Goal: Task Accomplishment & Management: Manage account settings

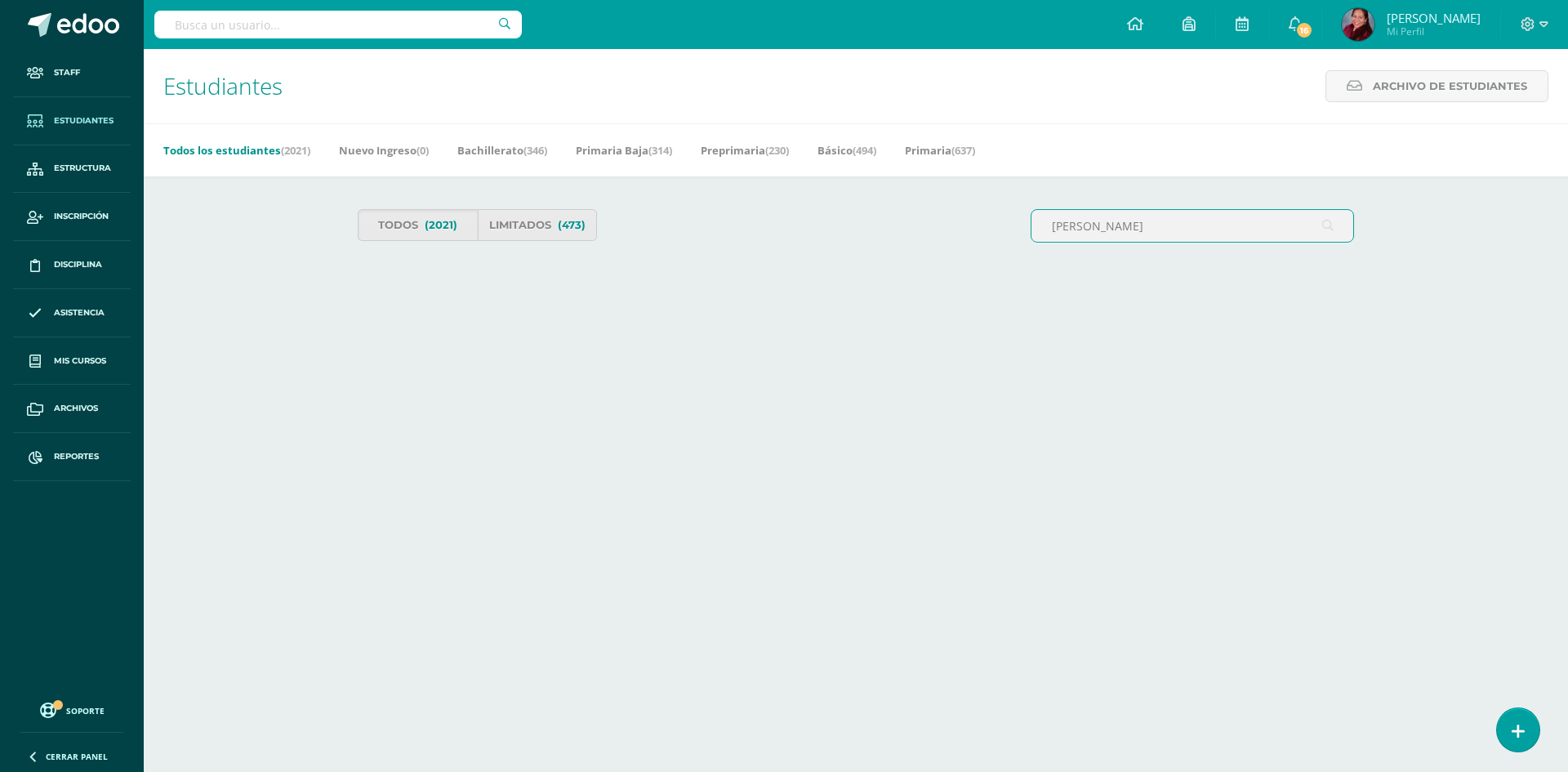
type input "Ian Dominguez"
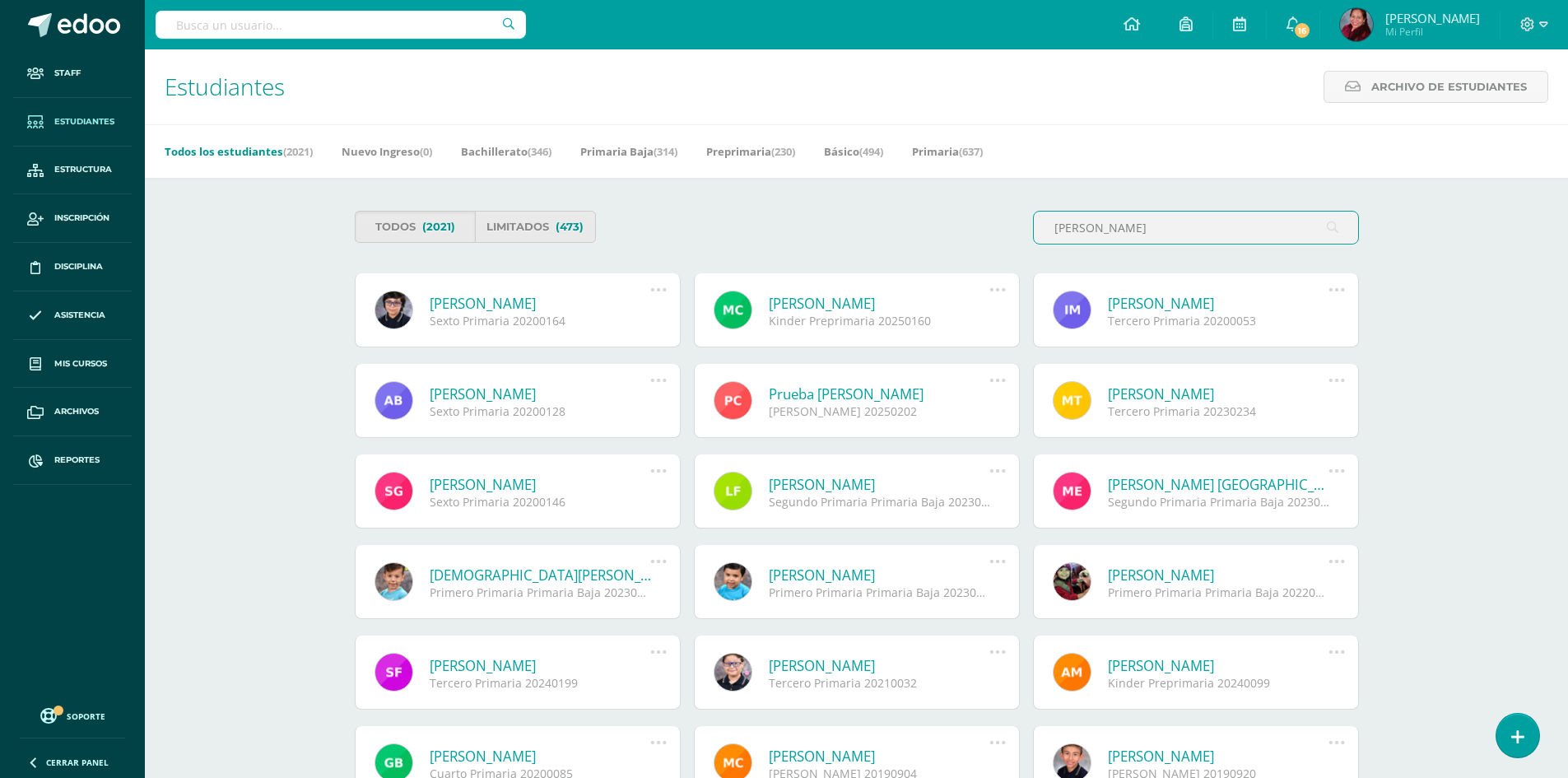
click at [587, 309] on link "Ian Sebastian Suriano Martínez" at bounding box center [540, 302] width 222 height 19
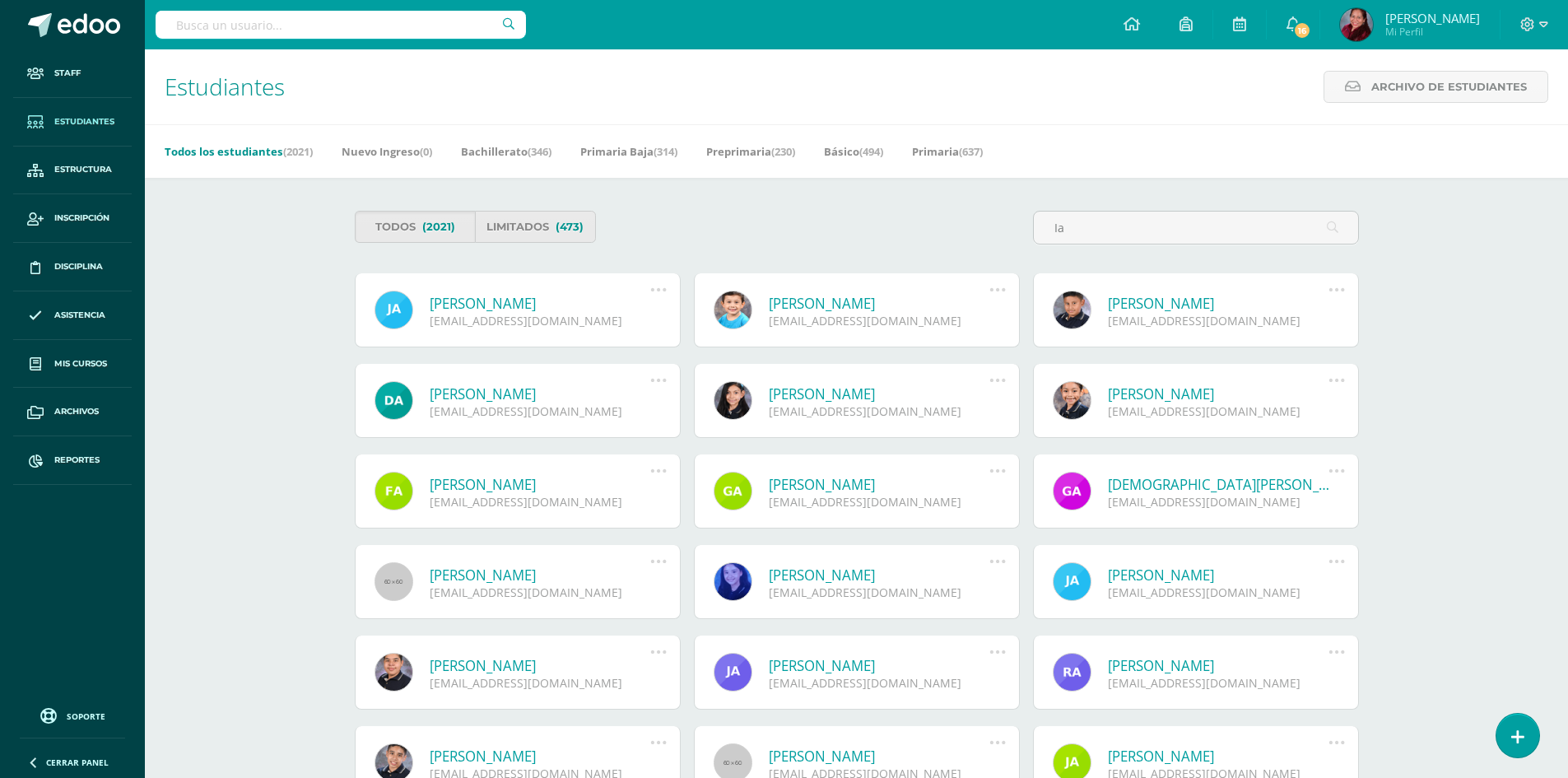
type input "I"
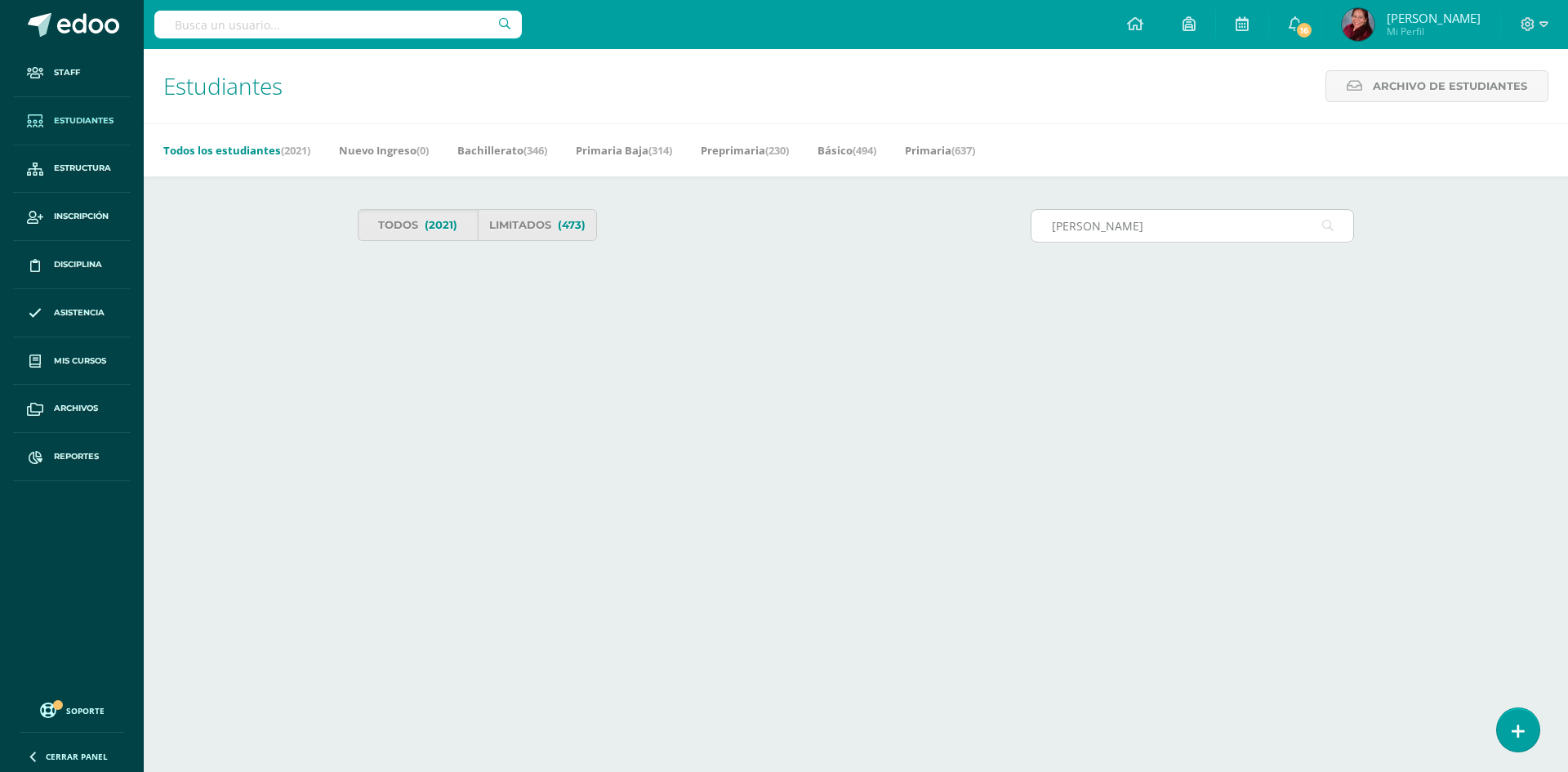
type input "Ian Dominguez"
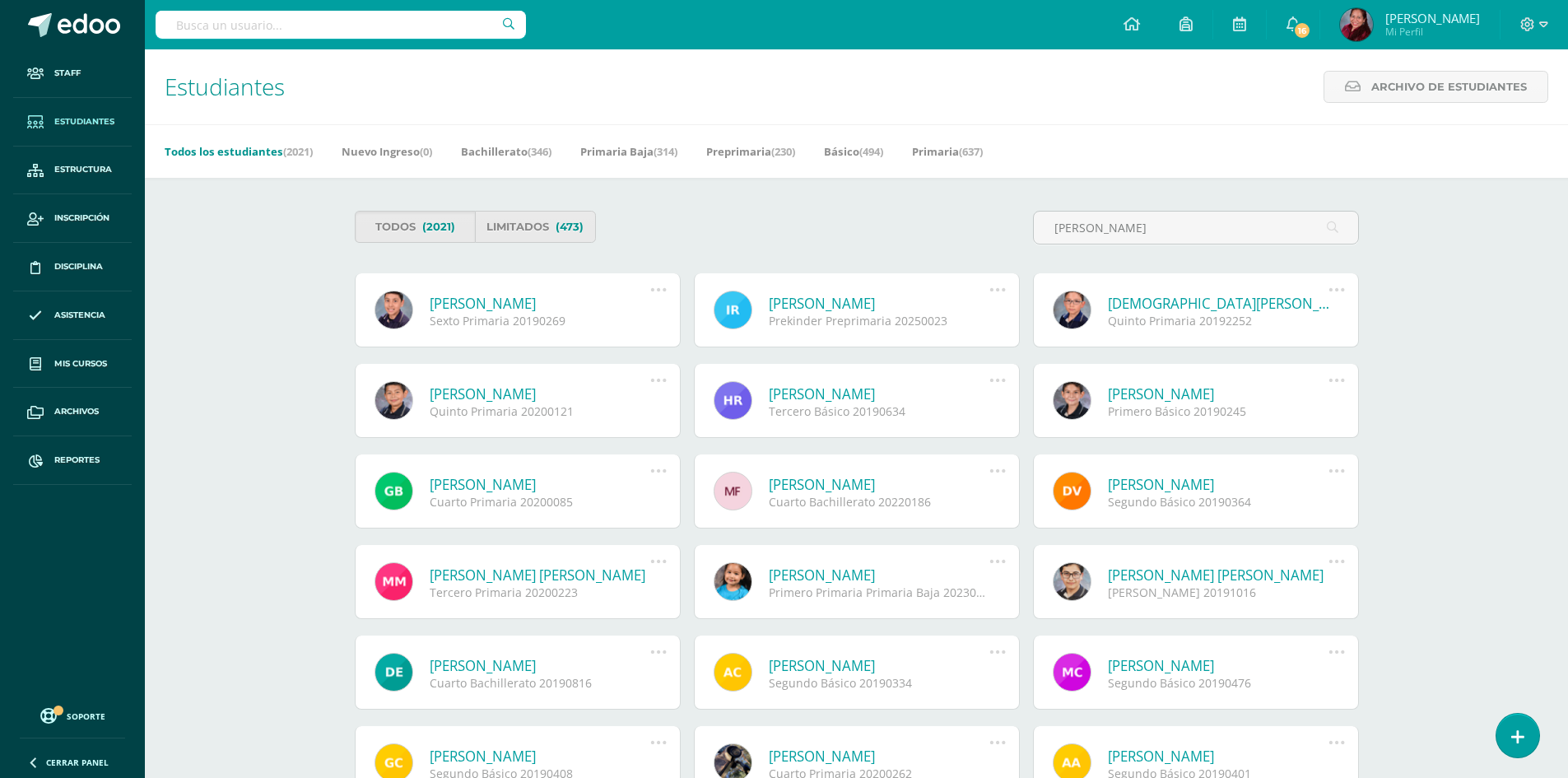
click at [539, 300] on link "Ian Josué Domínguez Aguilar" at bounding box center [540, 302] width 222 height 19
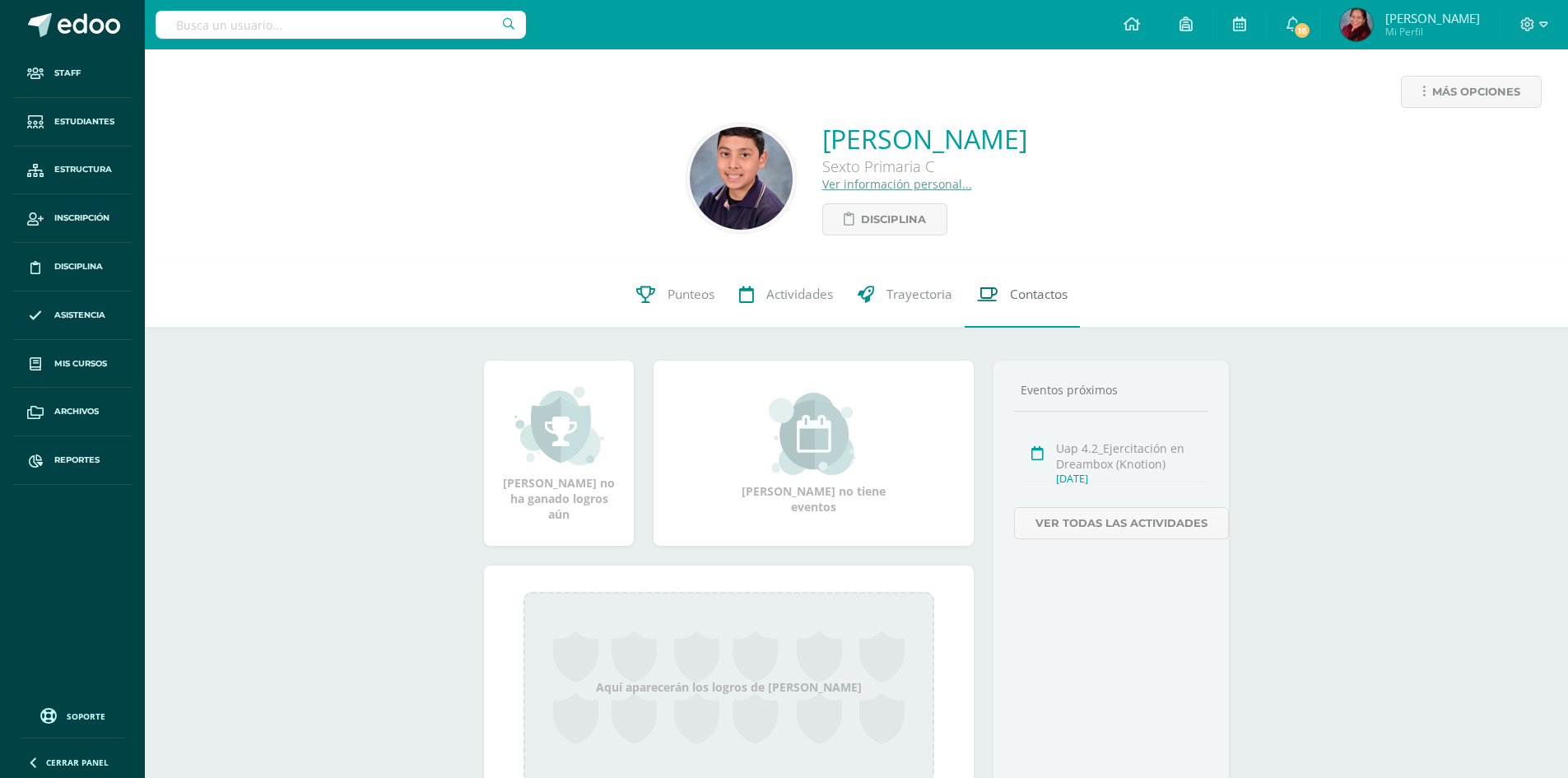
click at [1023, 290] on span "Contactos" at bounding box center [1038, 293] width 57 height 17
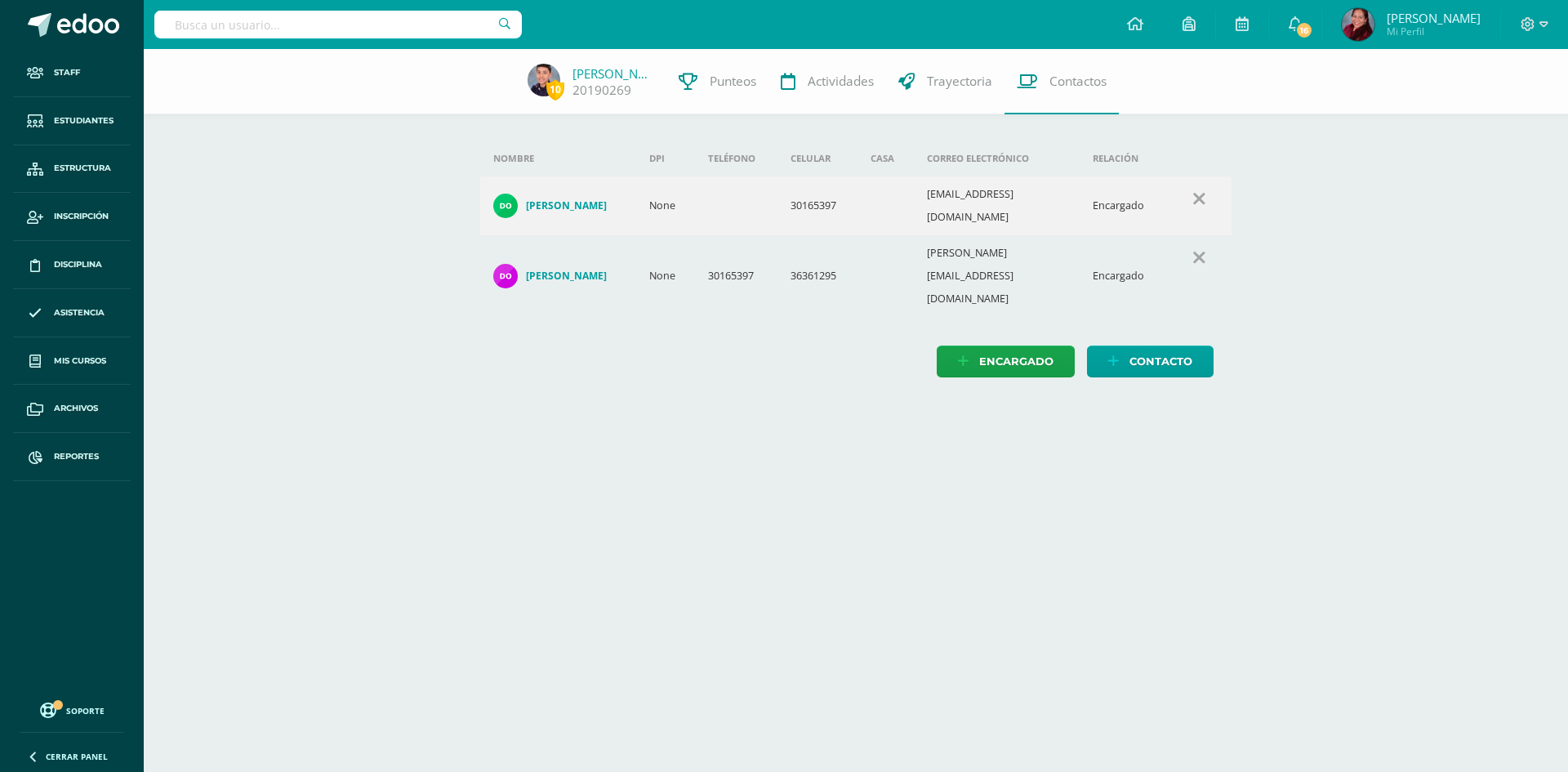
click at [595, 270] on h4 "[PERSON_NAME]" at bounding box center [566, 276] width 81 height 13
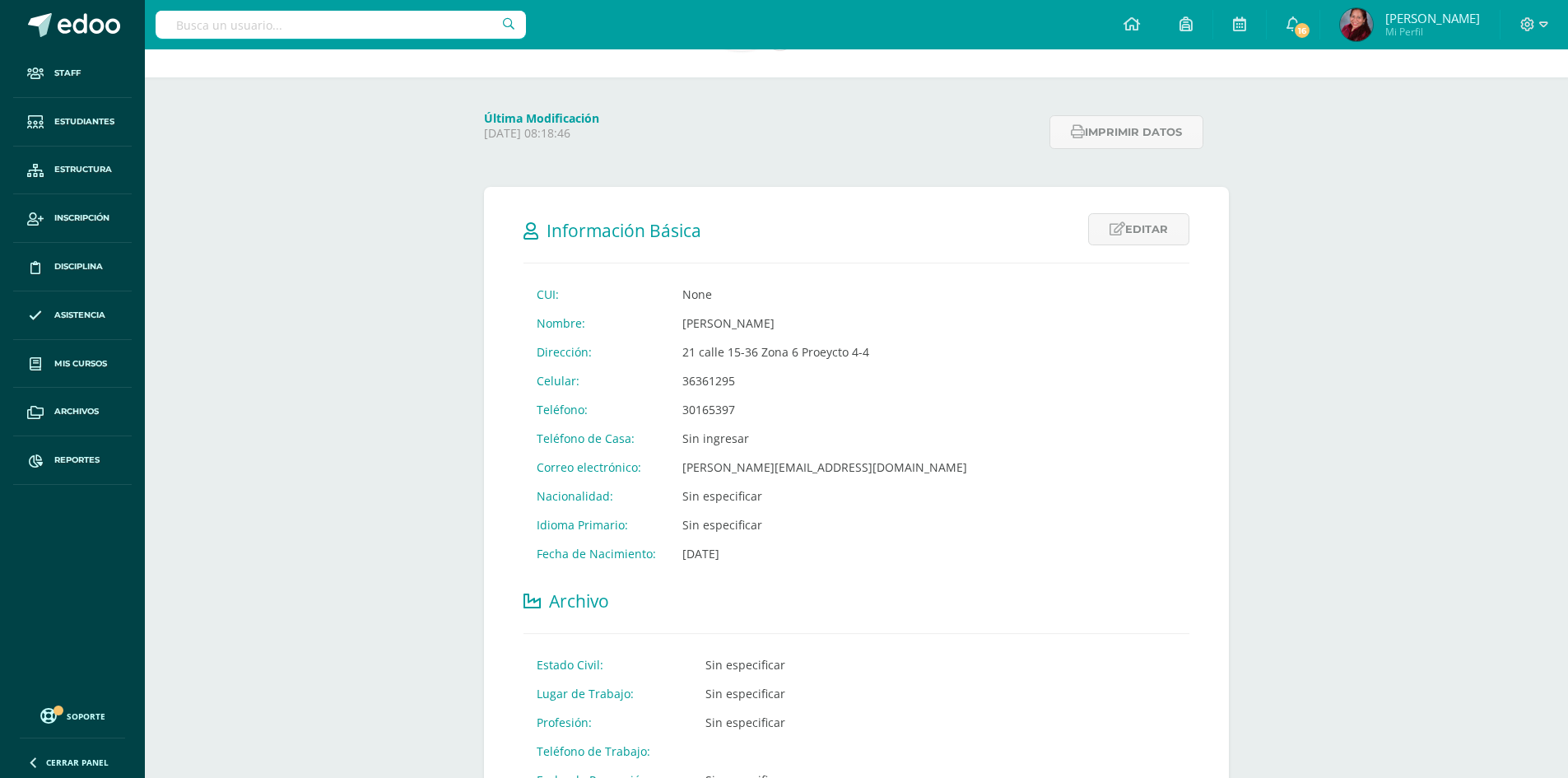
scroll to position [151, 0]
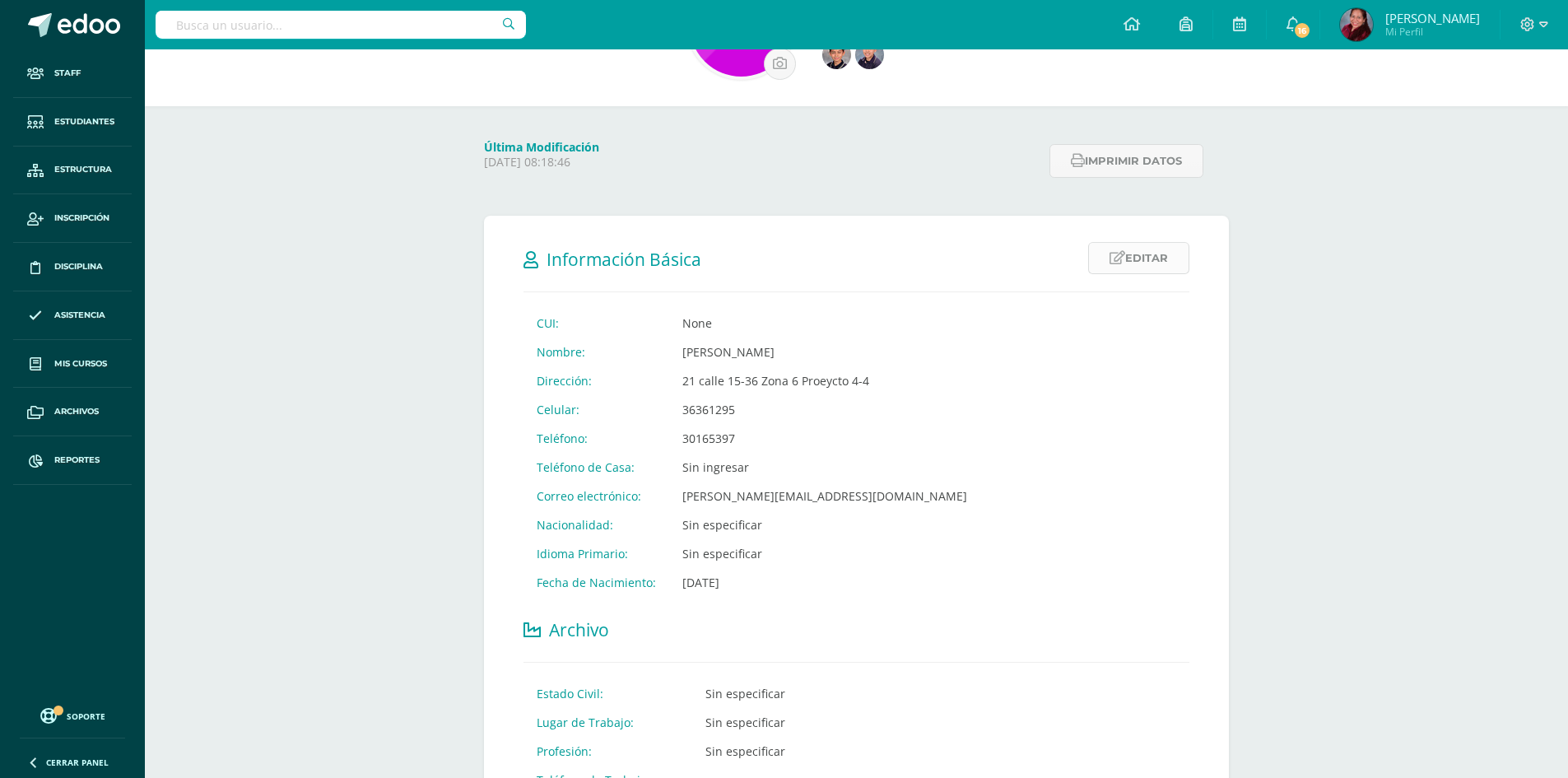
click at [1149, 268] on link "Editar" at bounding box center [1138, 258] width 101 height 32
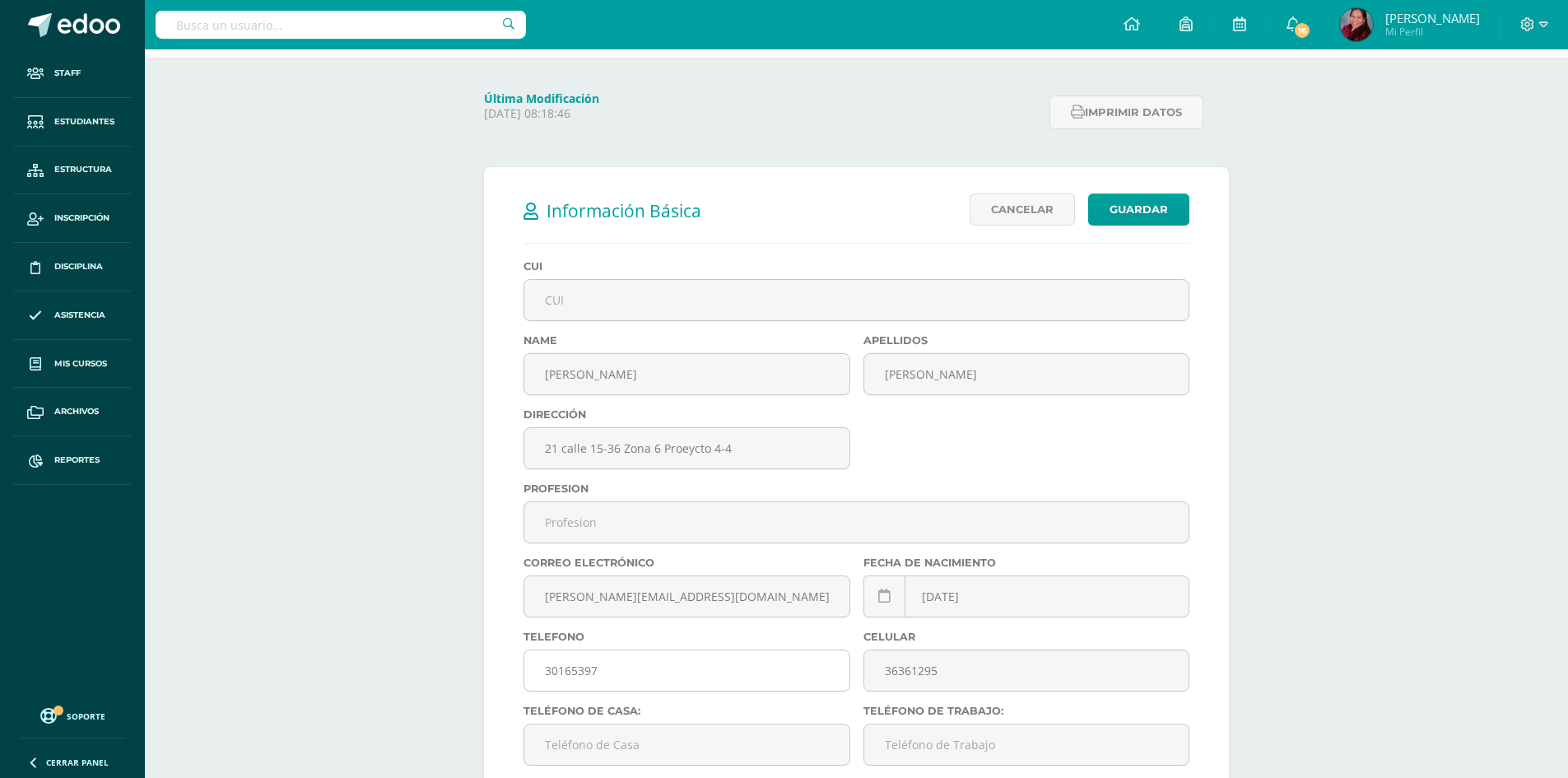
scroll to position [315, 0]
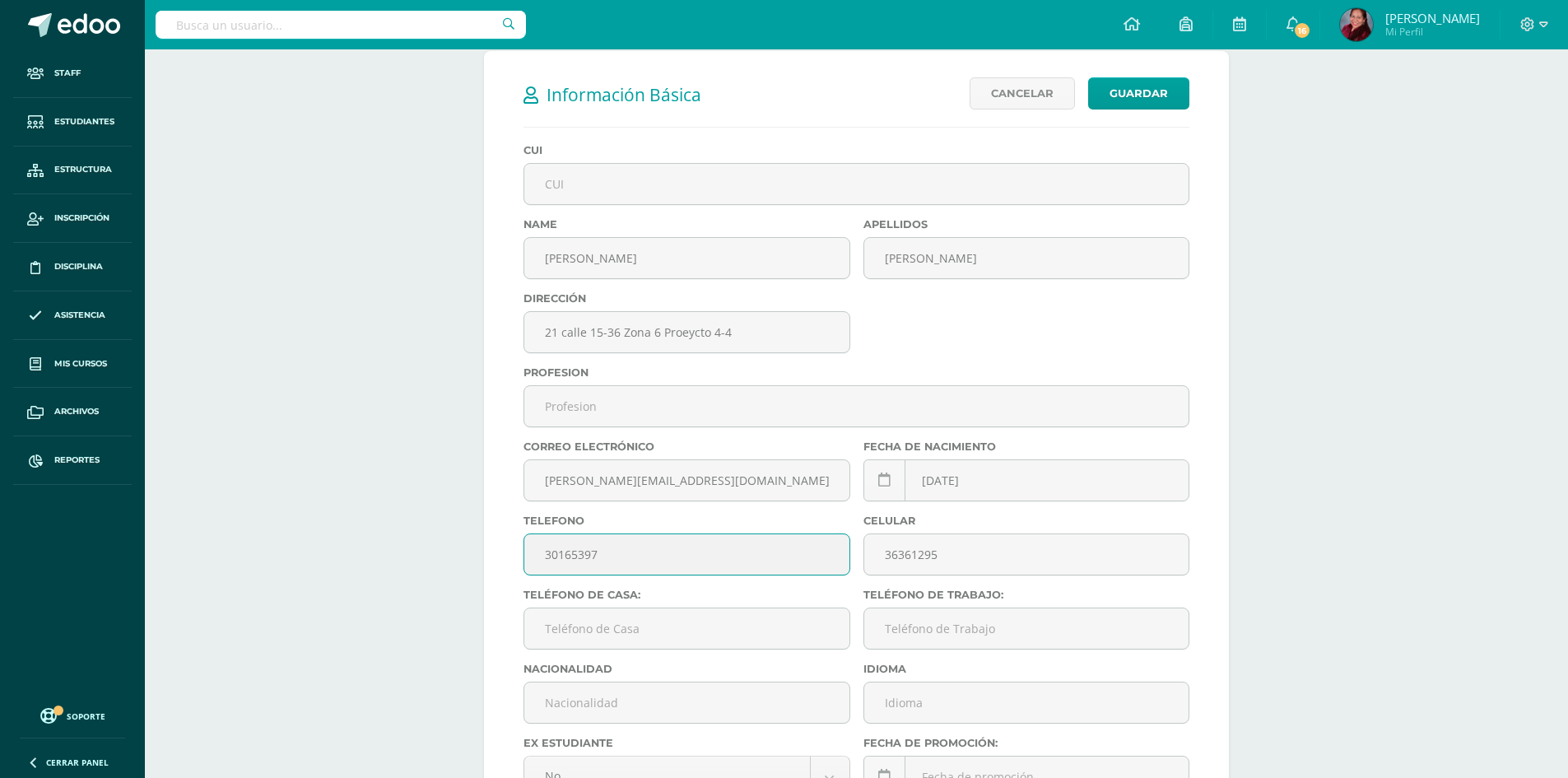
drag, startPoint x: 611, startPoint y: 552, endPoint x: 502, endPoint y: 552, distance: 109.0
click at [502, 552] on form "Información Básica Editar Cancelar Guardar CUI: None Nombre: Jennifer Patricia …" at bounding box center [856, 563] width 745 height 1024
type input "39922534"
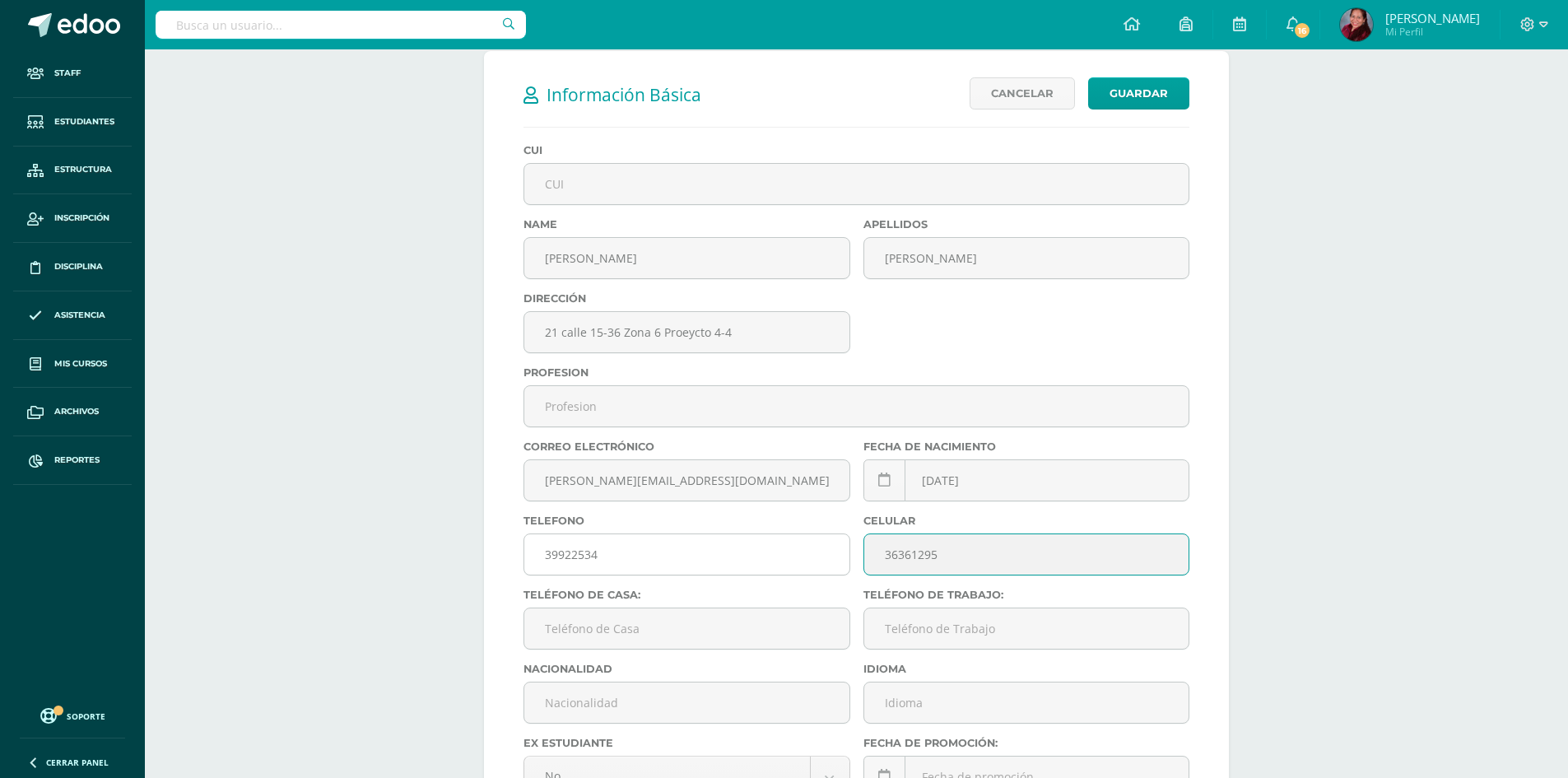
drag, startPoint x: 941, startPoint y: 561, endPoint x: 783, endPoint y: 561, distance: 158.0
click at [783, 561] on div "CUI Name Jennifer Patricia Apellidos Aguilar López Has actualizado la dirección…" at bounding box center [856, 588] width 679 height 888
paste input "9922534"
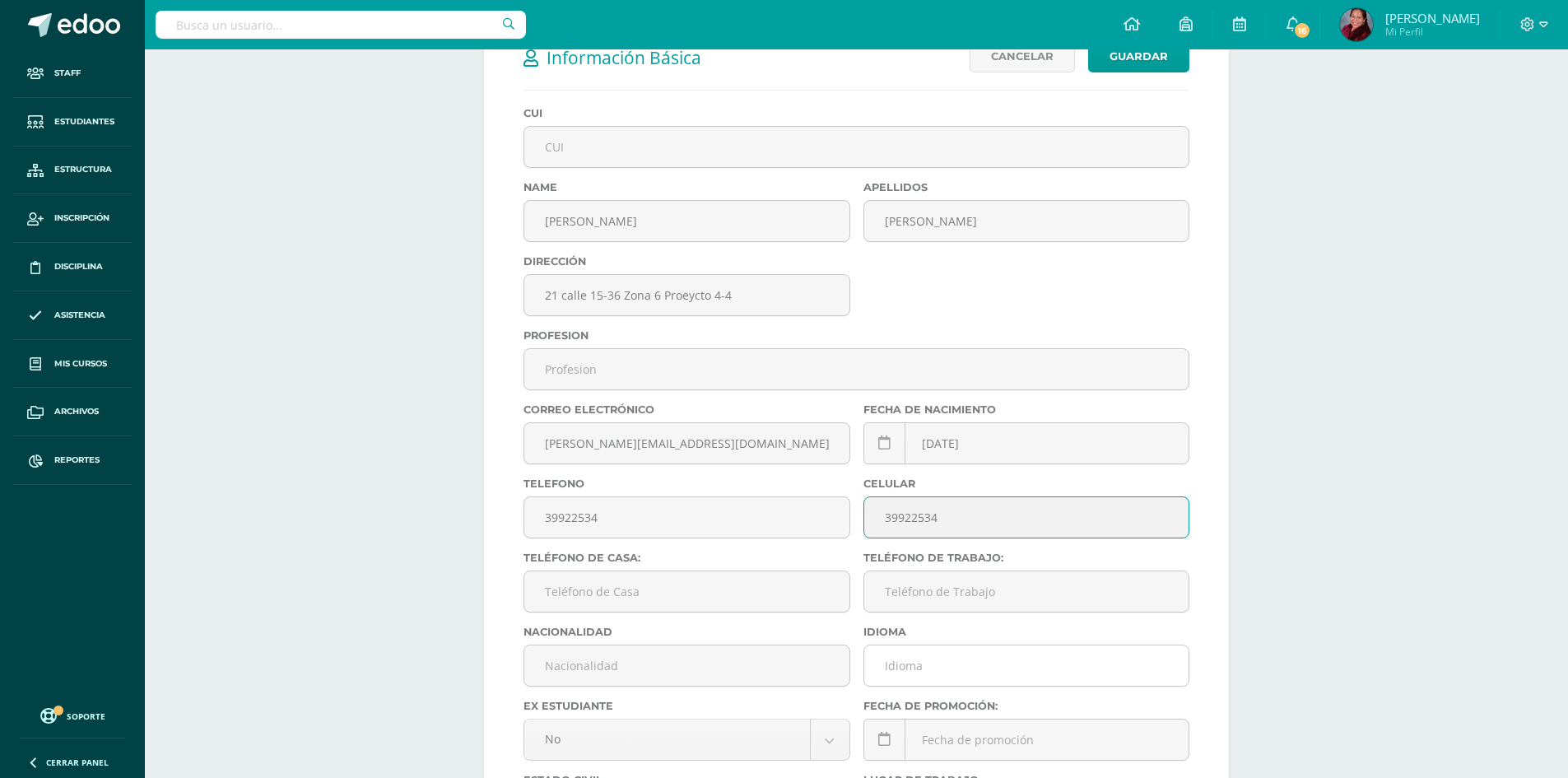
scroll to position [233, 0]
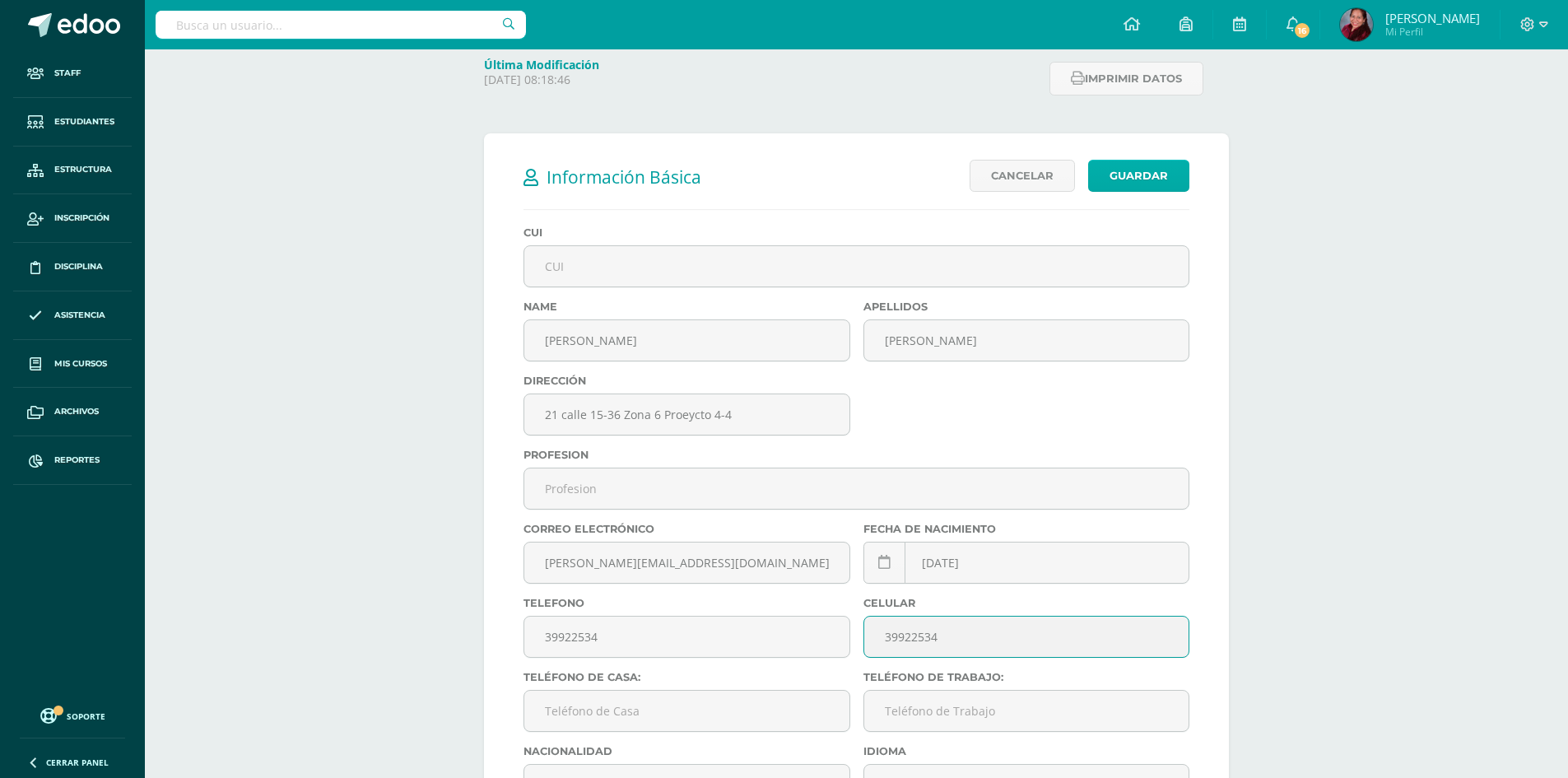
type input "39922534"
click at [1108, 174] on link "Guardar" at bounding box center [1138, 176] width 101 height 32
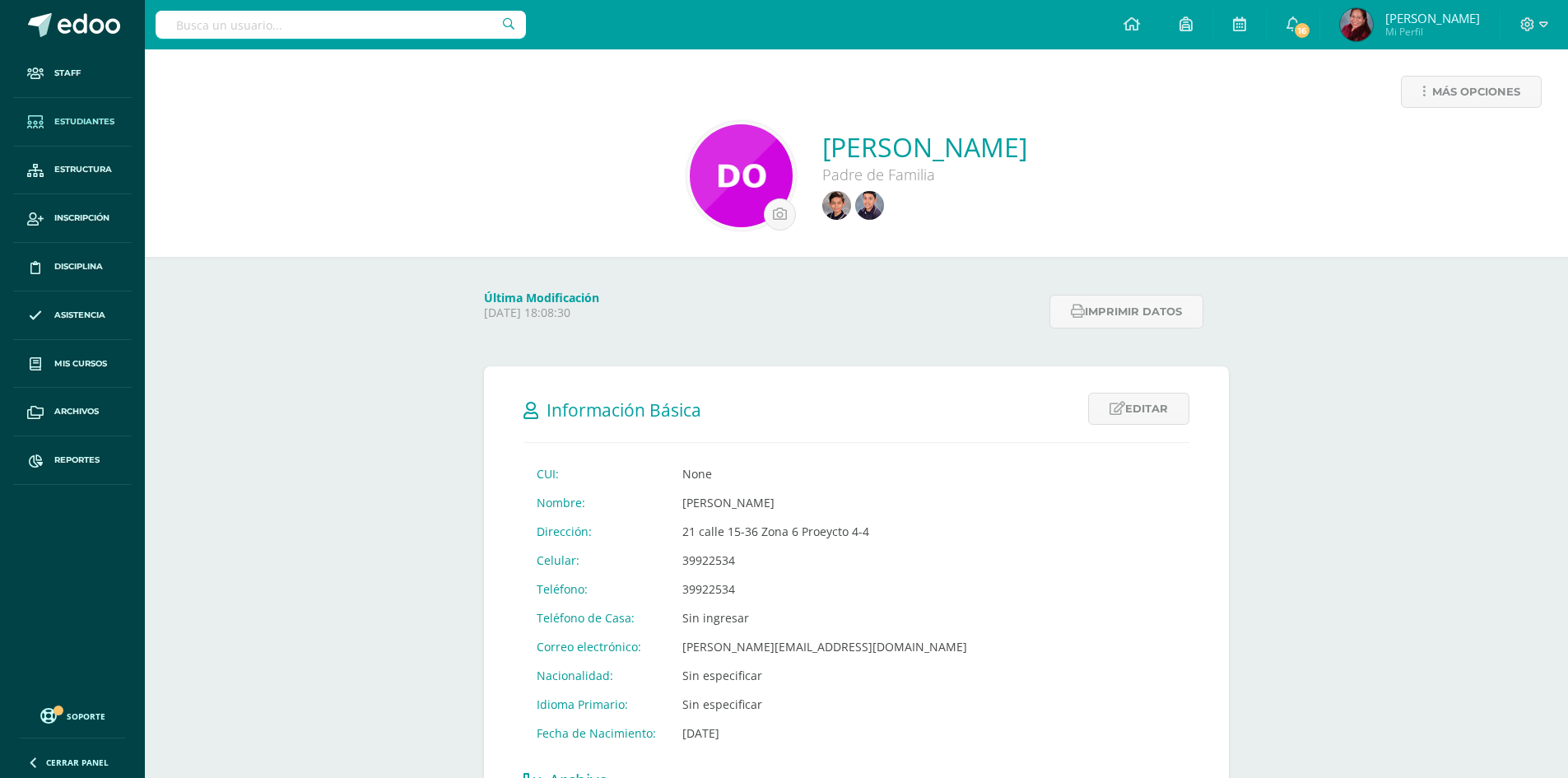
click at [88, 119] on span "Estudiantes" at bounding box center [84, 121] width 60 height 13
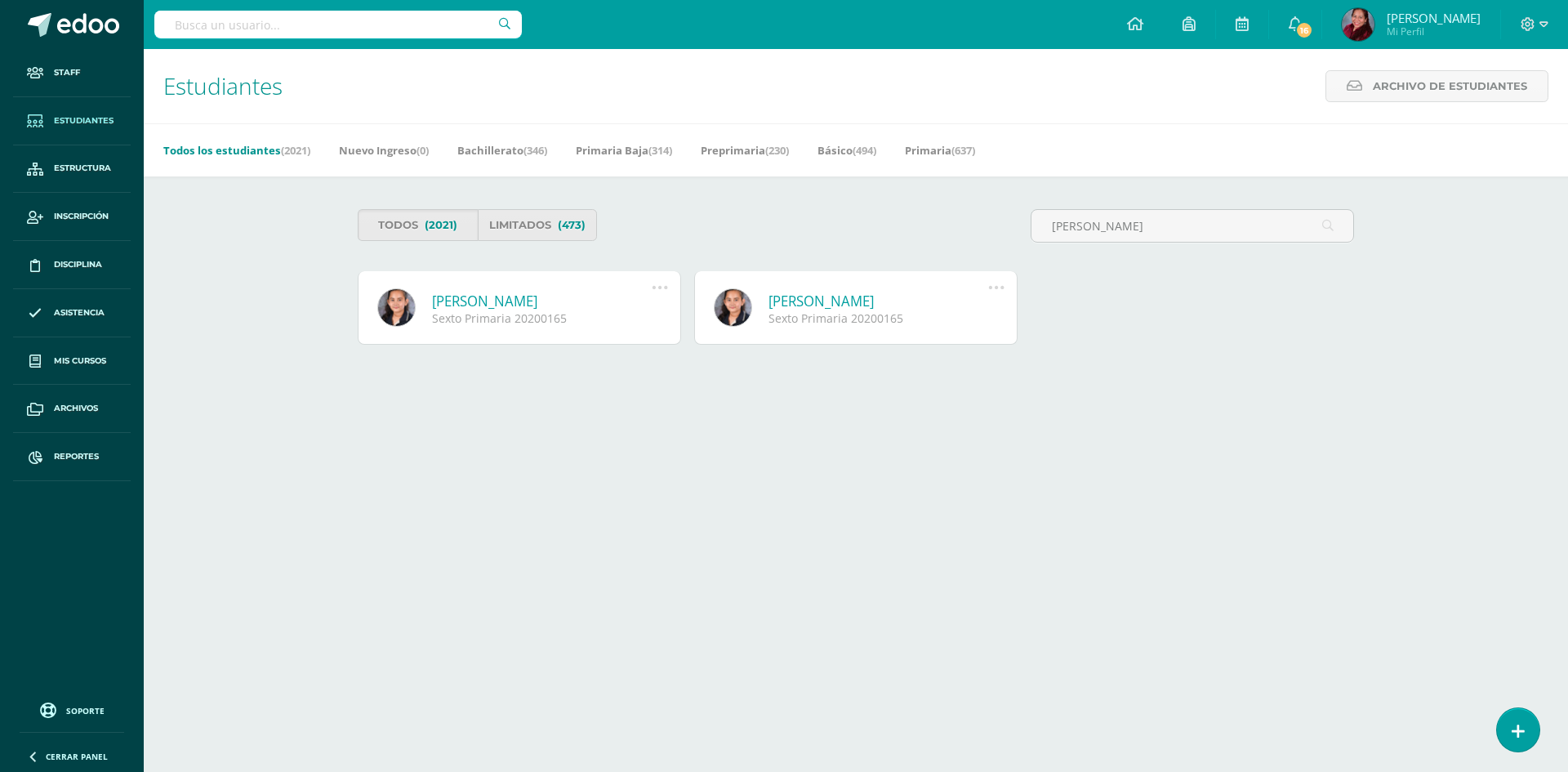
type input "[PERSON_NAME]"
click at [518, 303] on link "[PERSON_NAME]" at bounding box center [541, 300] width 220 height 19
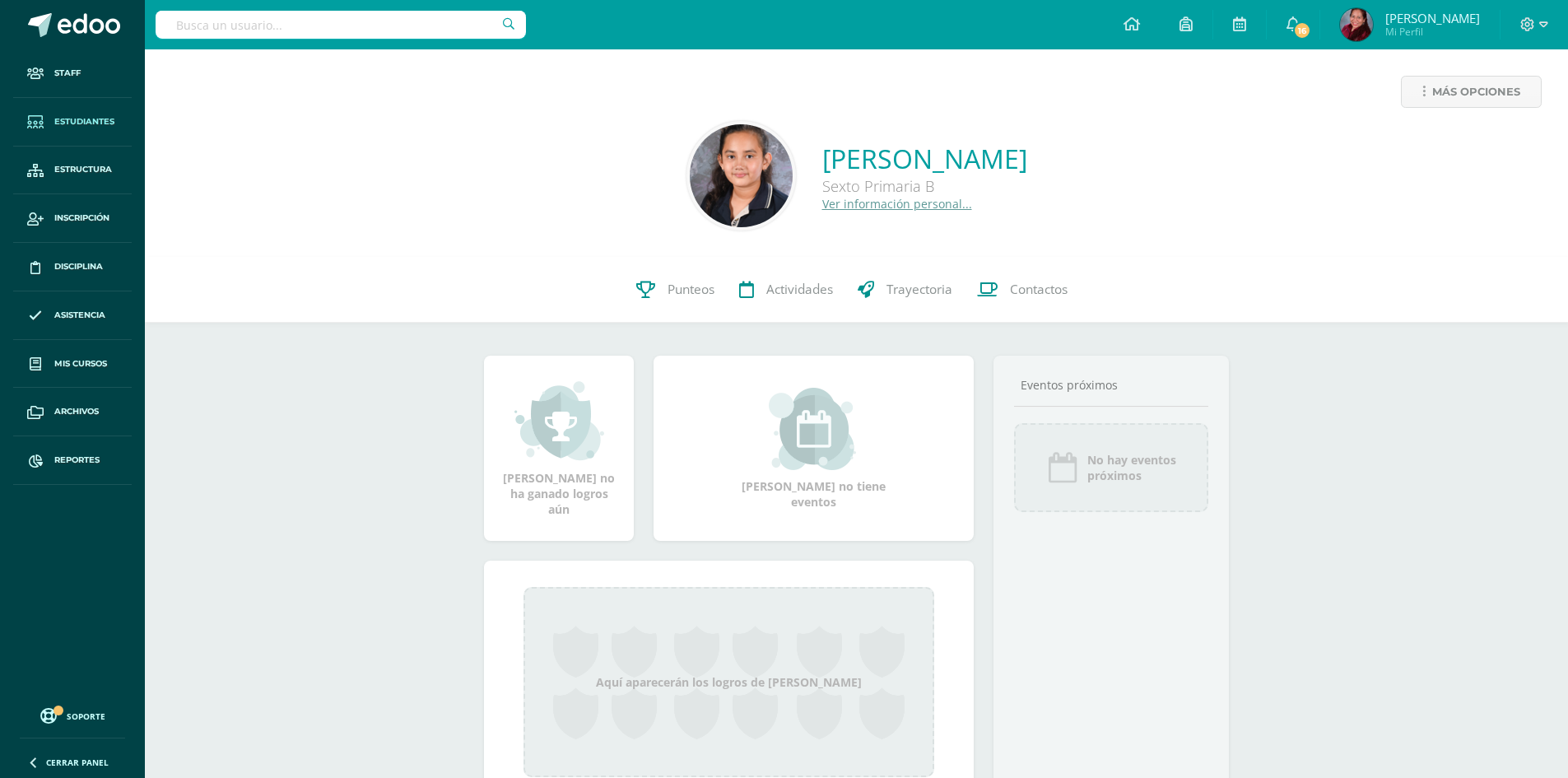
click at [100, 124] on span "Estudiantes" at bounding box center [84, 121] width 60 height 13
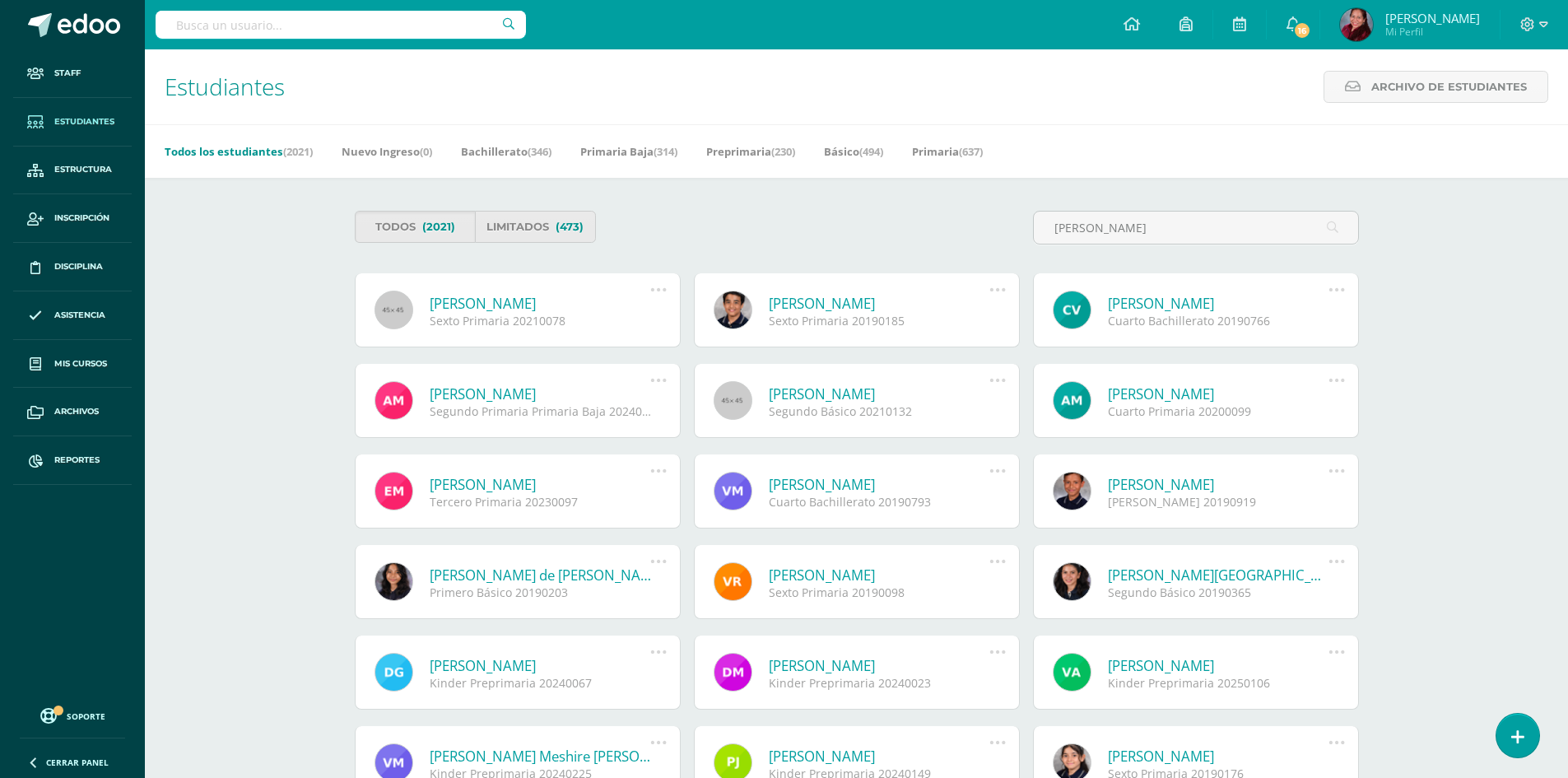
type input "Valenzuela"
click at [907, 306] on link "Andrés Alejandro Valenzuela Ruano" at bounding box center [880, 302] width 222 height 19
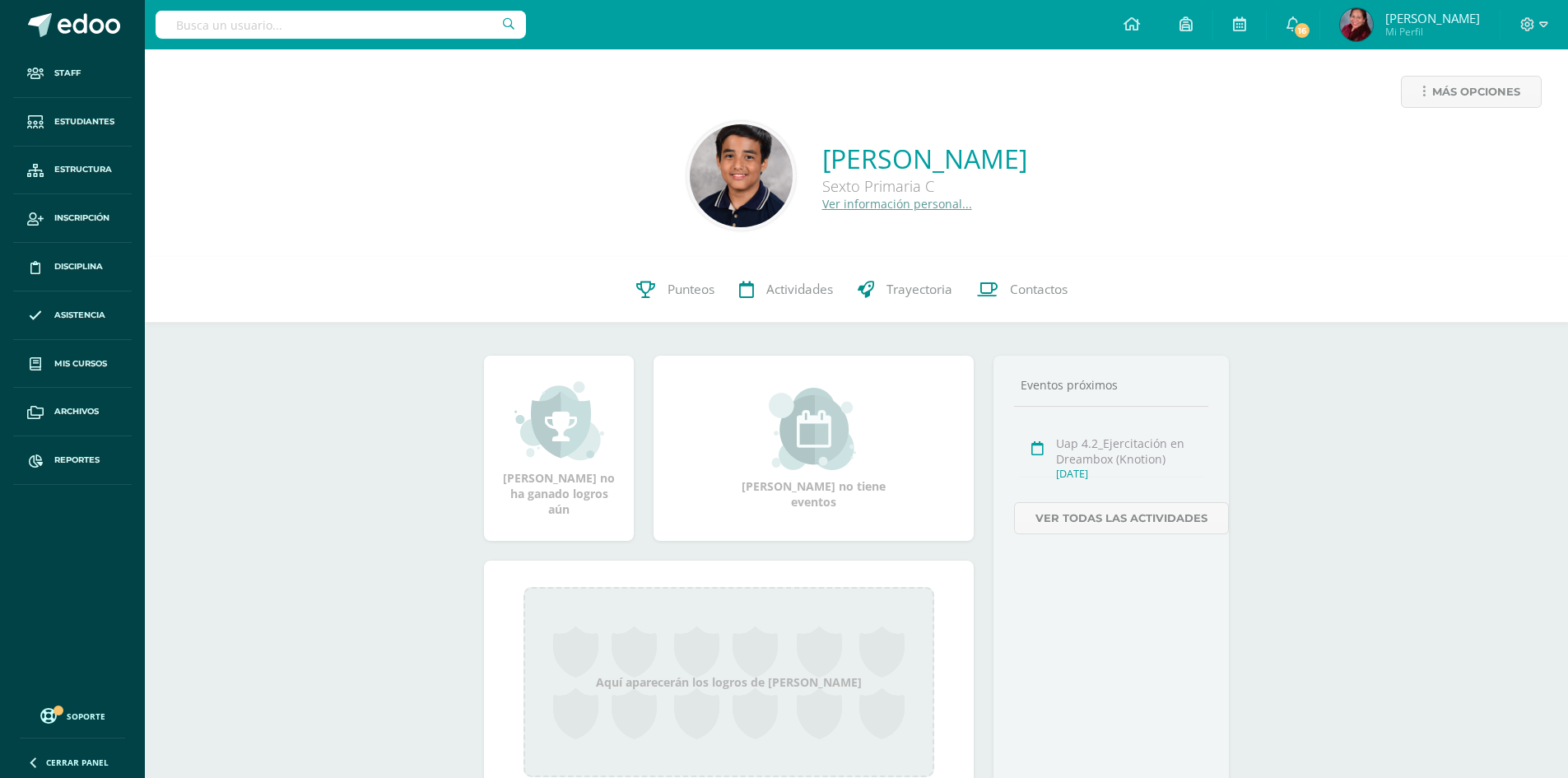
click at [293, 283] on div "0 Andrés Valenzuela 20190185 Punteos Actividades Trayectoria Contactos" at bounding box center [856, 289] width 1423 height 66
click at [1523, 17] on icon at bounding box center [1528, 24] width 15 height 15
click at [1494, 124] on div "Configuración Cerrar sesión" at bounding box center [1483, 101] width 130 height 65
click at [1491, 111] on span "Cerrar sesión" at bounding box center [1492, 111] width 74 height 15
